Goal: Find specific page/section: Find specific page/section

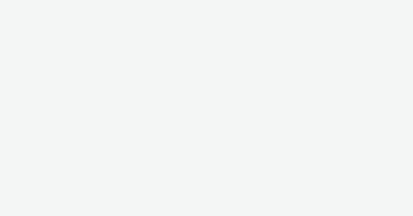
select select "47c37c18-910e-43a3-bb91-a2beb2847406"
select select "b1b940d3-d05b-48b5-821e-f328c33b988b"
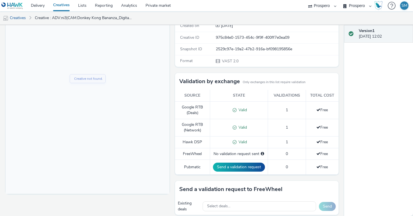
scroll to position [163, 0]
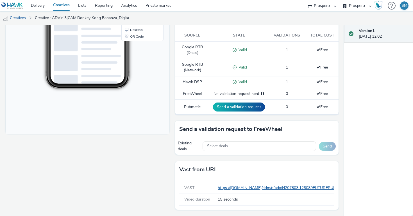
click at [238, 186] on link "https://[DOMAIN_NAME]/ddm/pfadx/N207803.125089FUTUREPUBLISHINGUK/B33663776.4249…" at bounding box center [417, 187] width 399 height 5
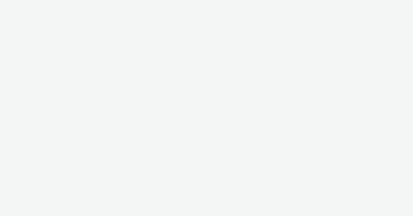
select select "47c37c18-910e-43a3-bb91-a2beb2847406"
select select "b1b940d3-d05b-48b5-821e-f328c33b988b"
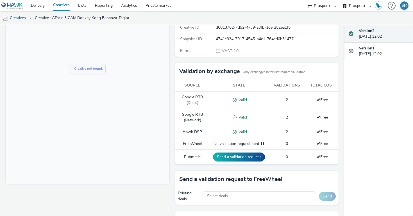
scroll to position [163, 0]
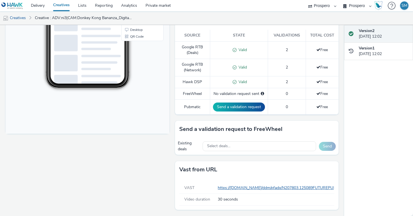
click at [241, 186] on link "https://ad.doubleclick.net/ddm/pfadx/N207803.125089FUTUREPUBLISHINGUK/B33663776…" at bounding box center [417, 187] width 399 height 5
